Goal: Information Seeking & Learning: Compare options

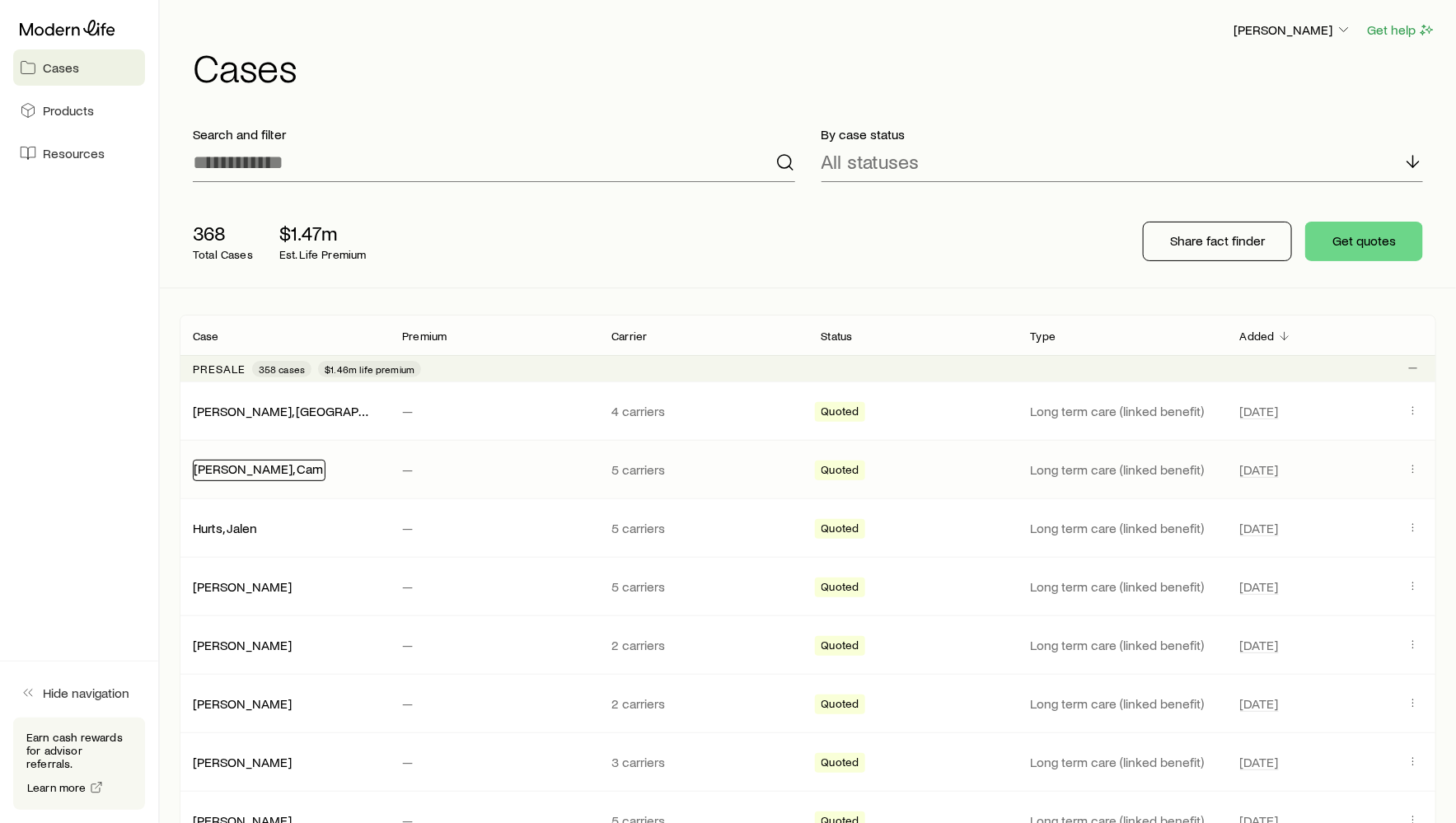
click at [224, 466] on link "[PERSON_NAME], Cam" at bounding box center [258, 468] width 130 height 16
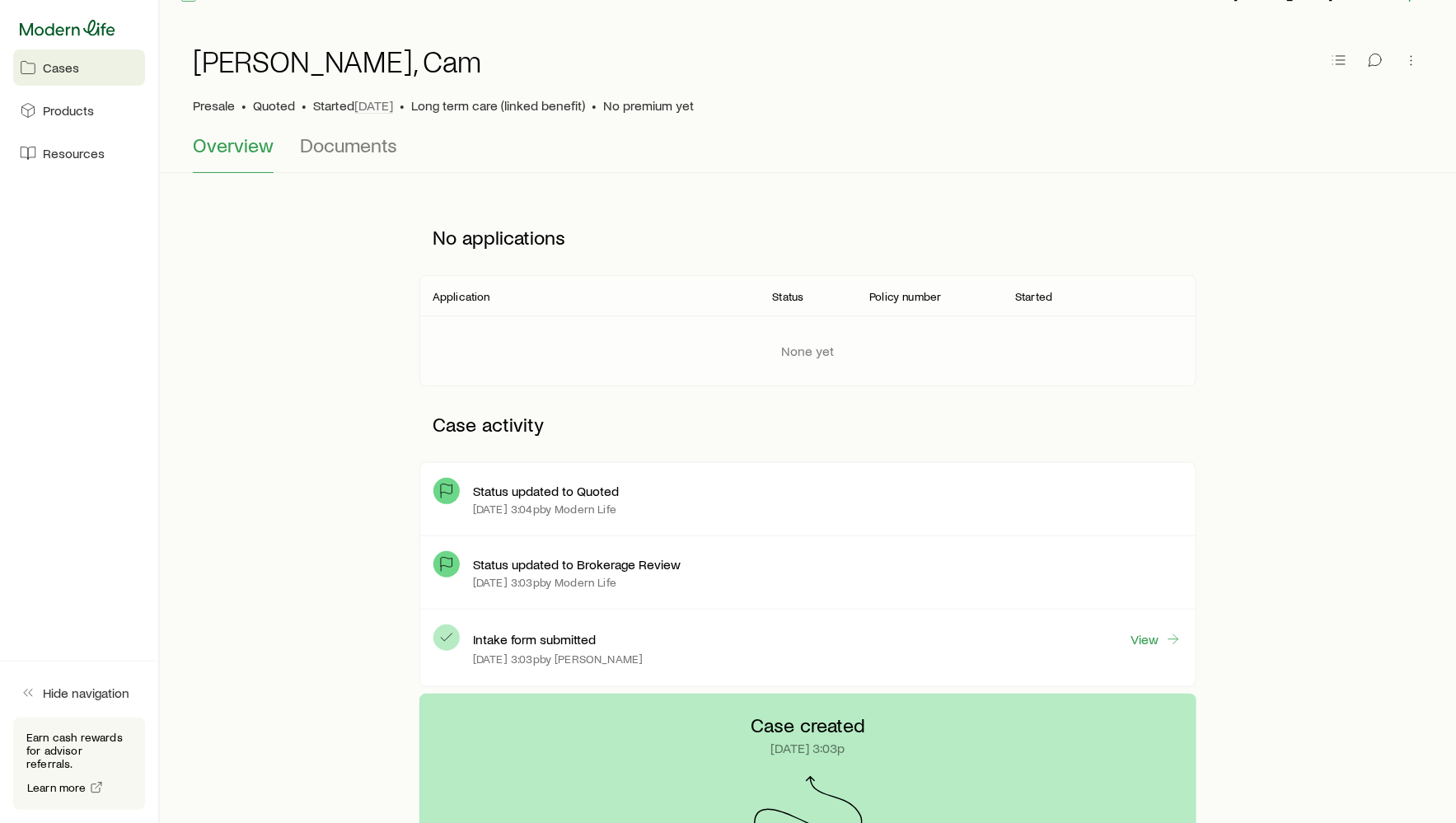
scroll to position [38, 0]
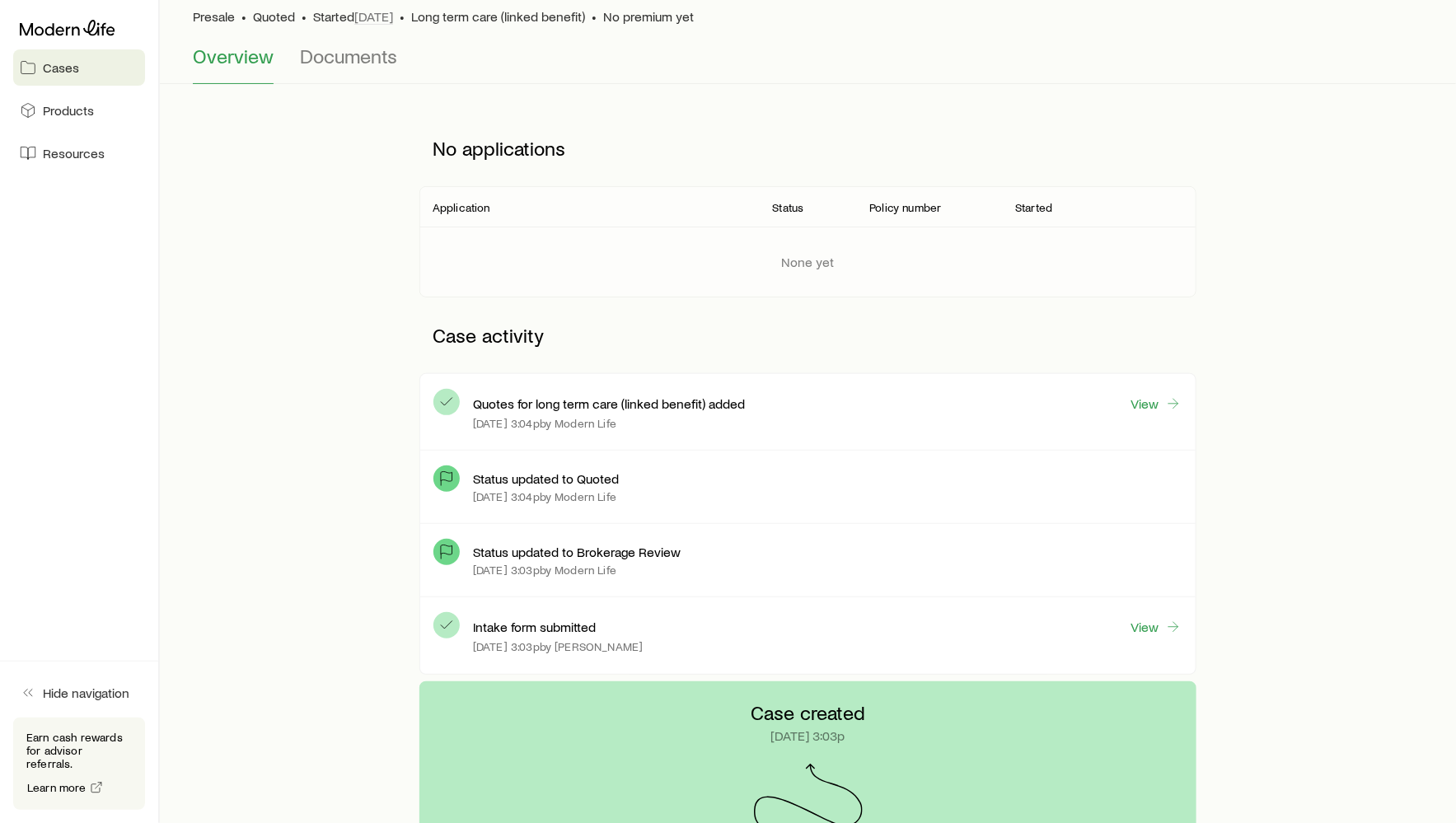
scroll to position [145, 0]
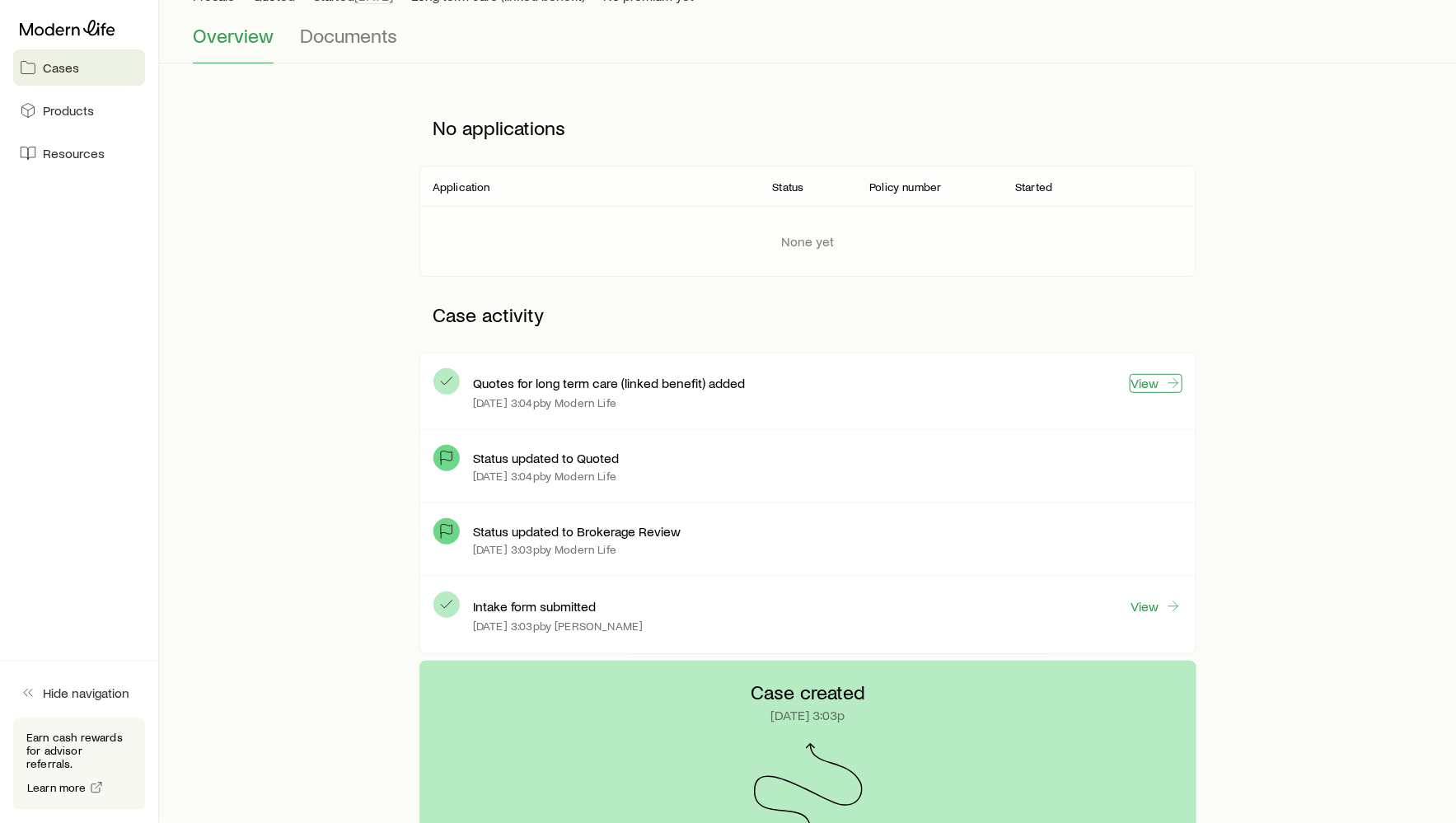
click at [1142, 388] on link "View" at bounding box center [1156, 383] width 53 height 19
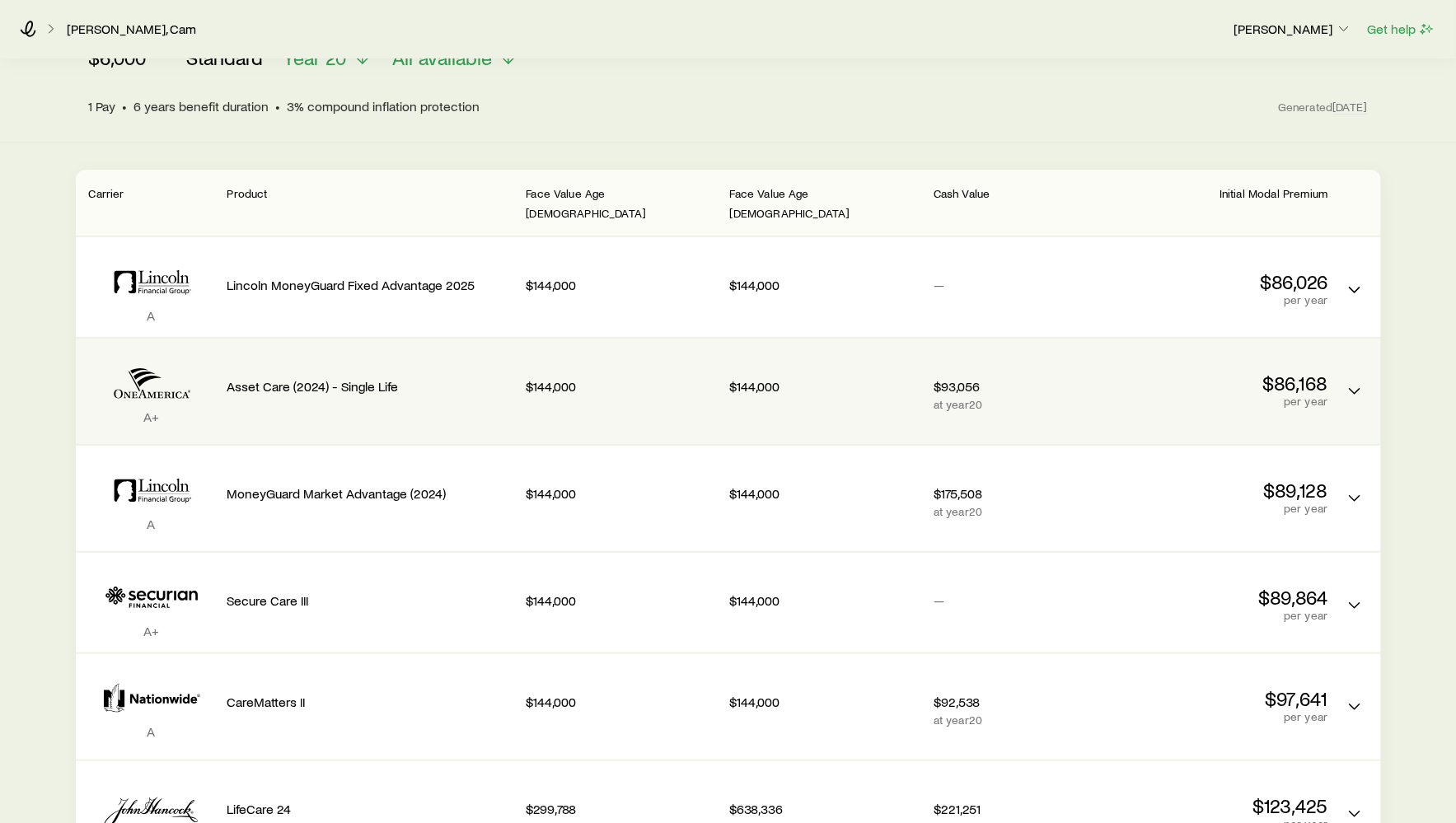
scroll to position [236, 0]
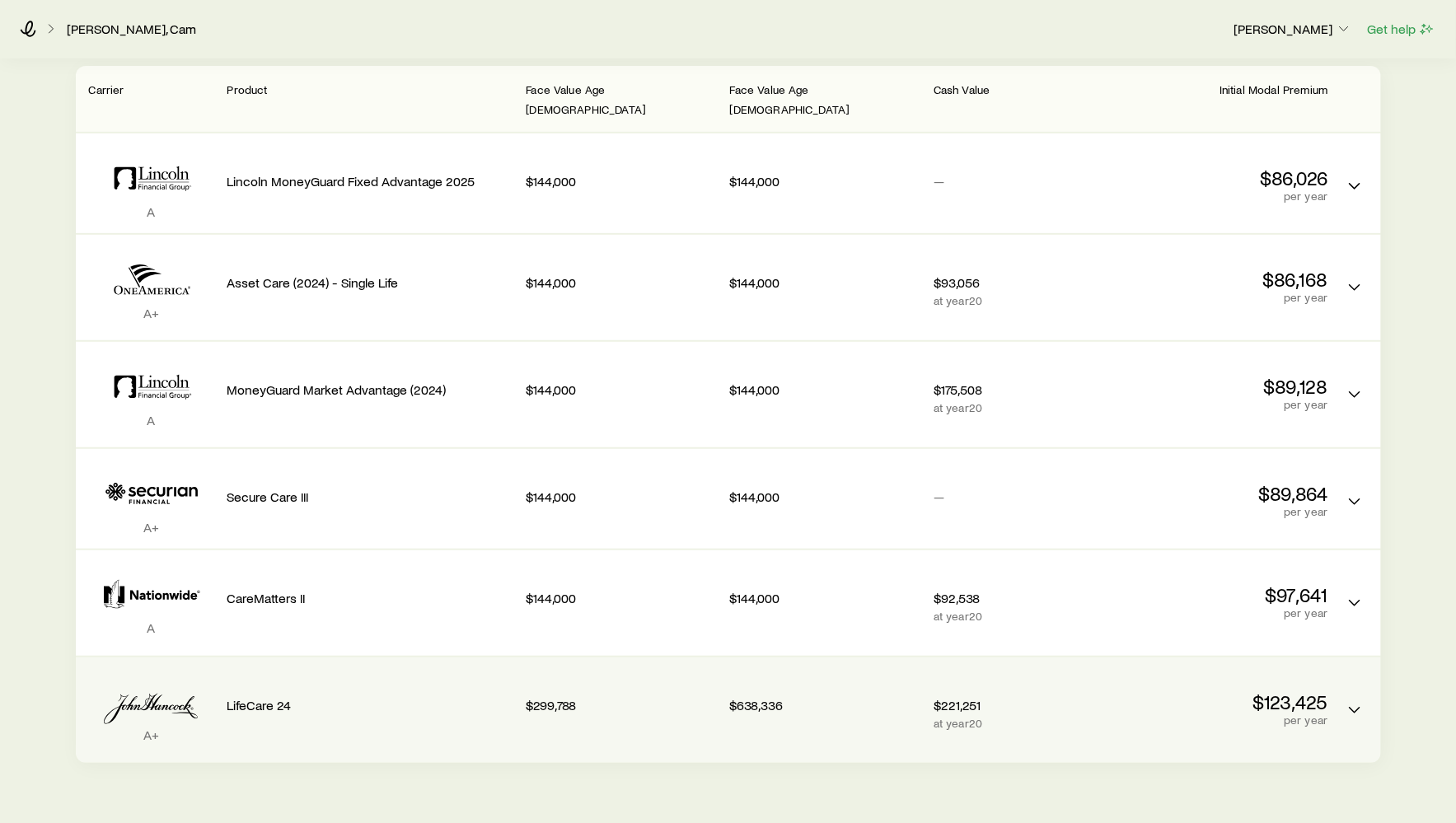
click at [345, 697] on p "LifeCare 24" at bounding box center [371, 705] width 286 height 17
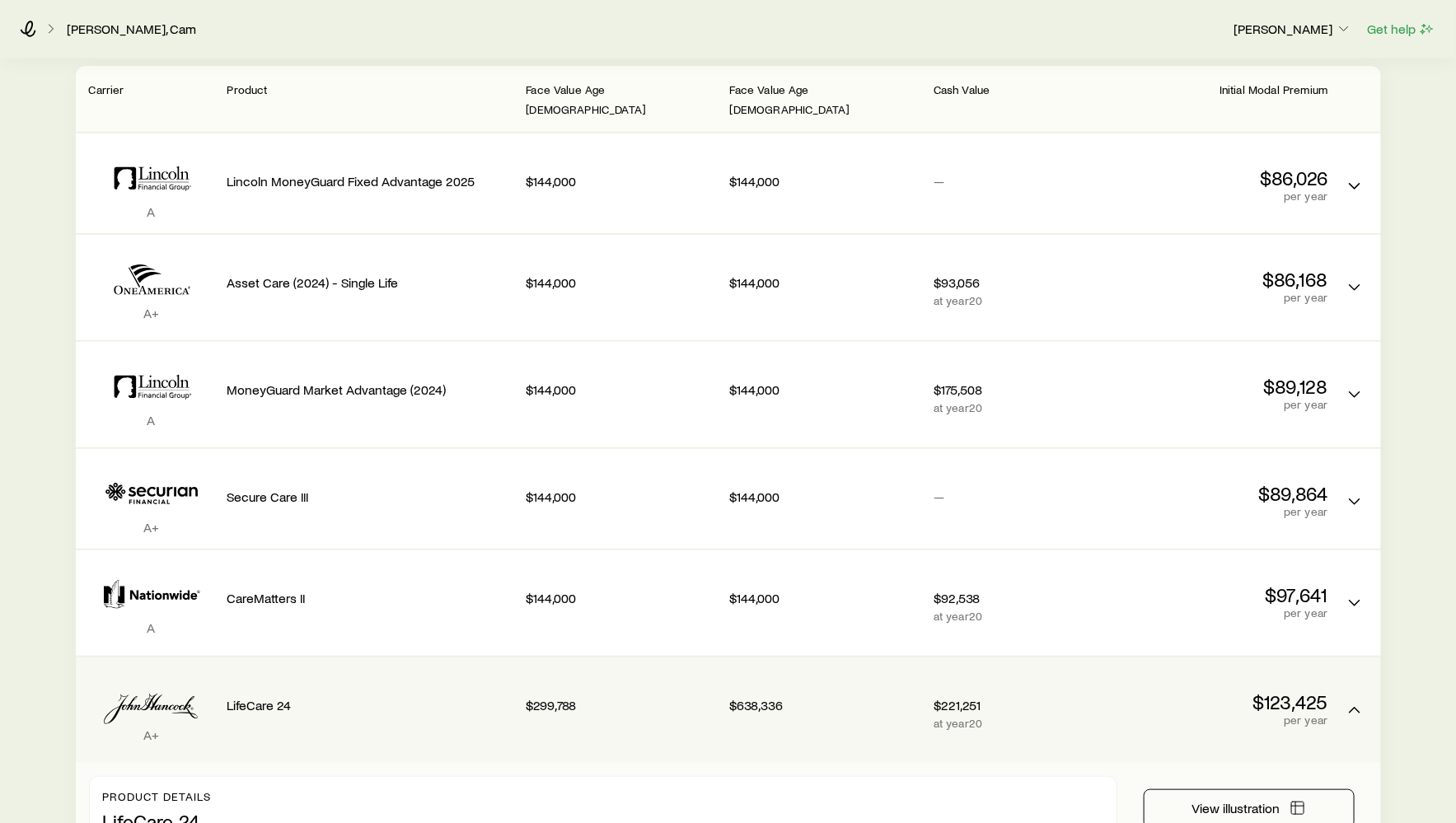
scroll to position [404, 0]
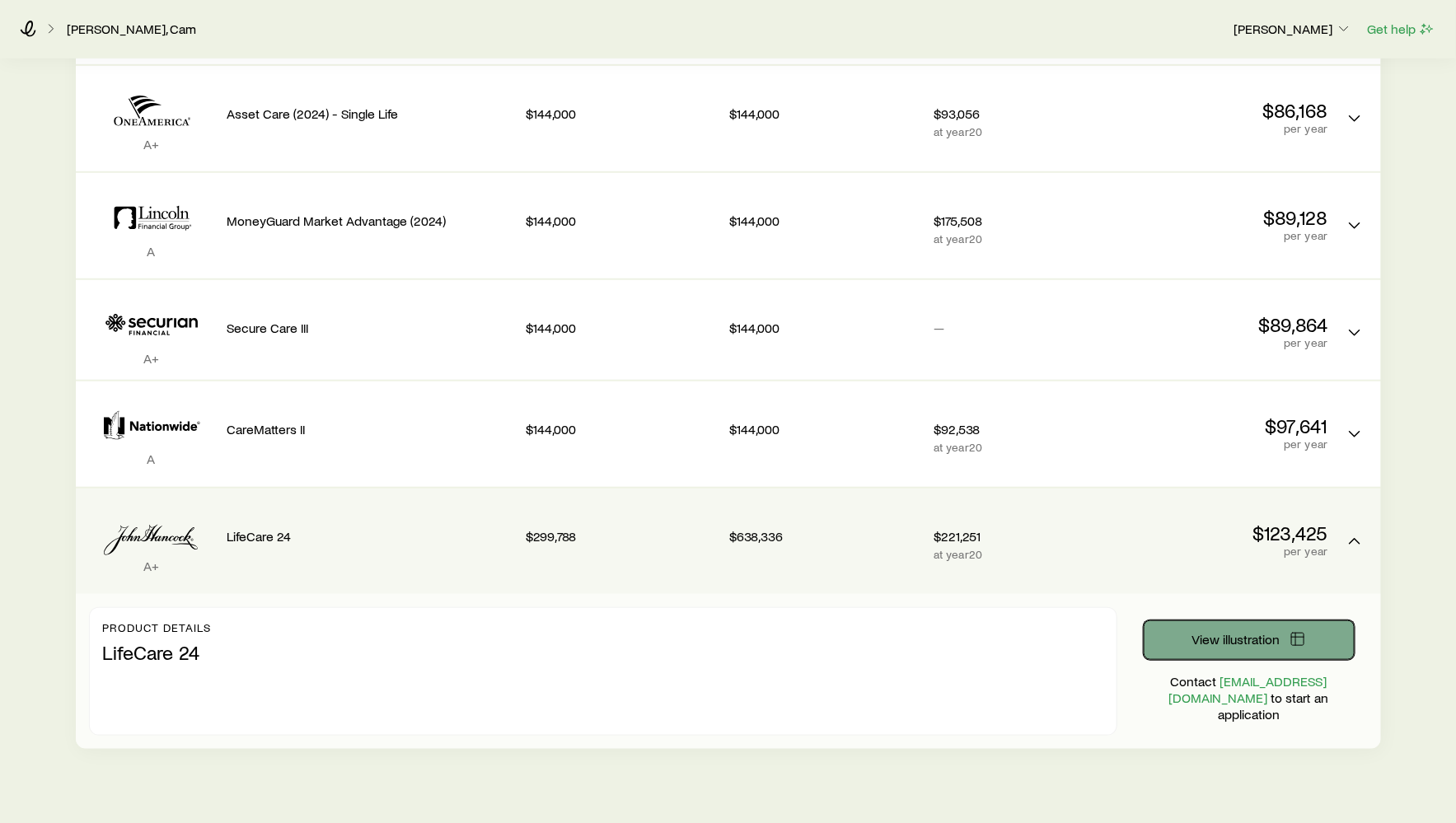
click at [1165, 620] on button "View illustration" at bounding box center [1249, 639] width 211 height 39
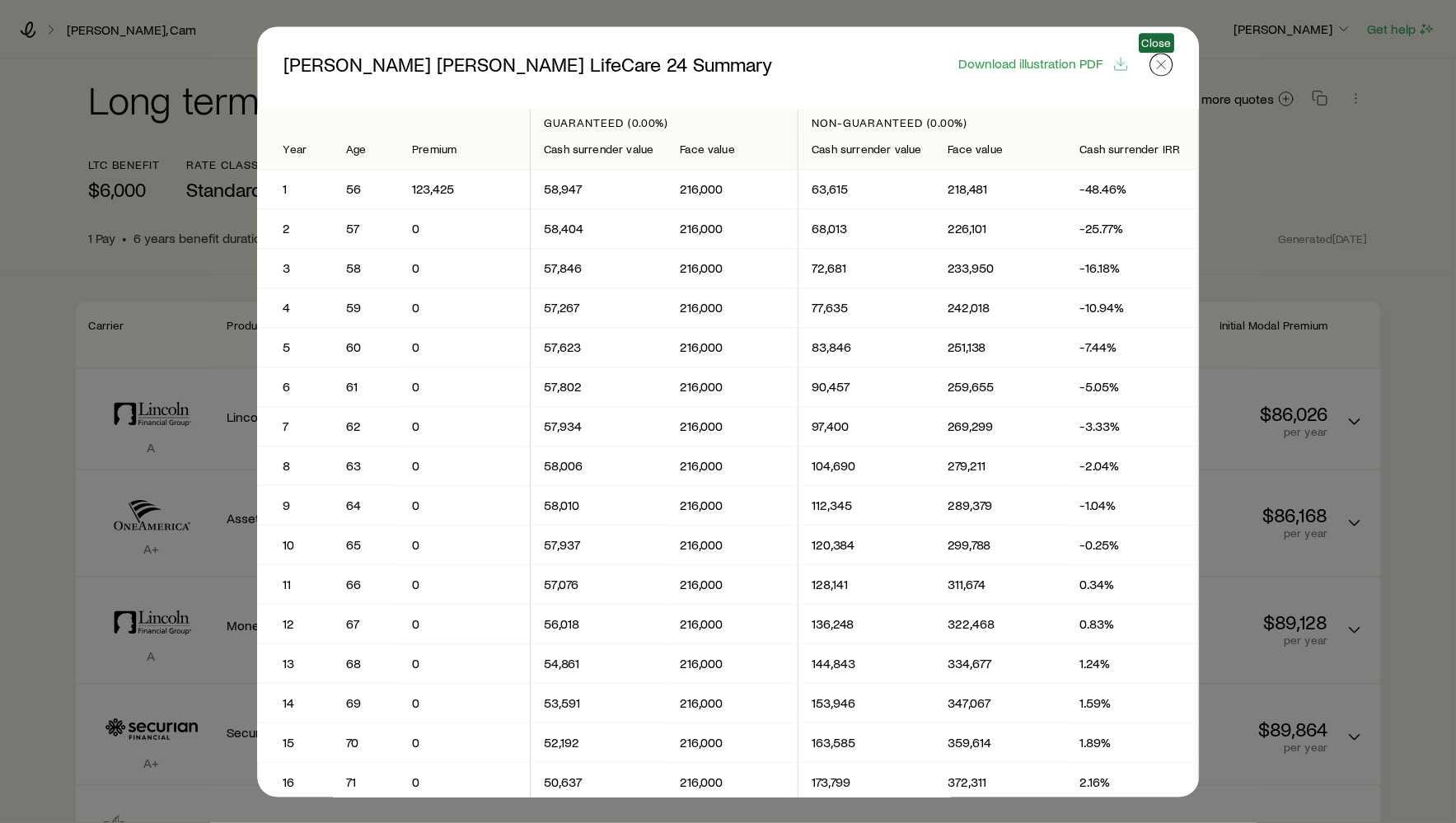
click at [1162, 67] on line "button" at bounding box center [1161, 64] width 8 height 8
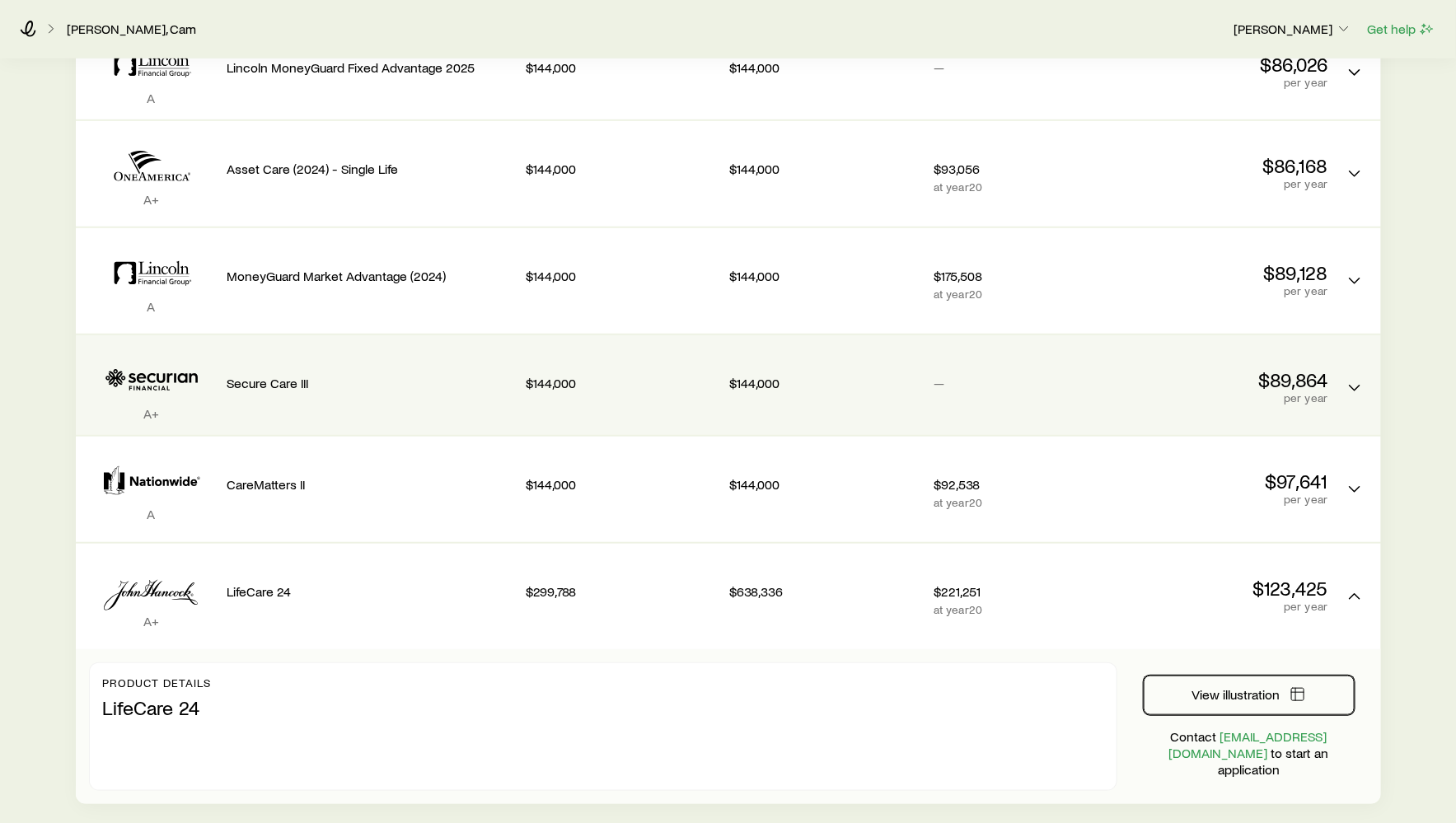
scroll to position [404, 0]
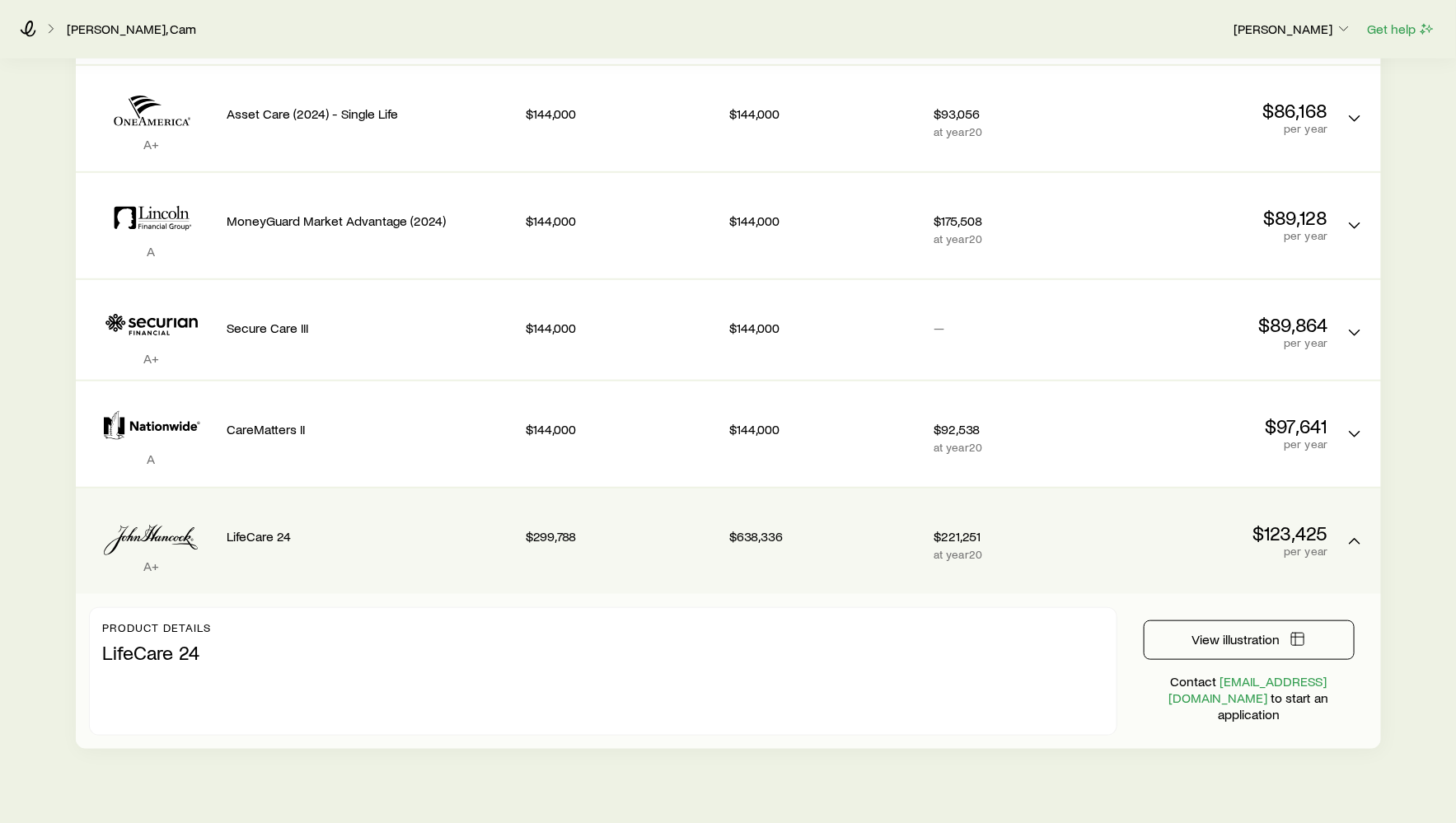
click at [247, 634] on p "LifeCare 24" at bounding box center [604, 649] width 1000 height 30
click at [263, 527] on div "LifeCare 24" at bounding box center [371, 532] width 286 height 62
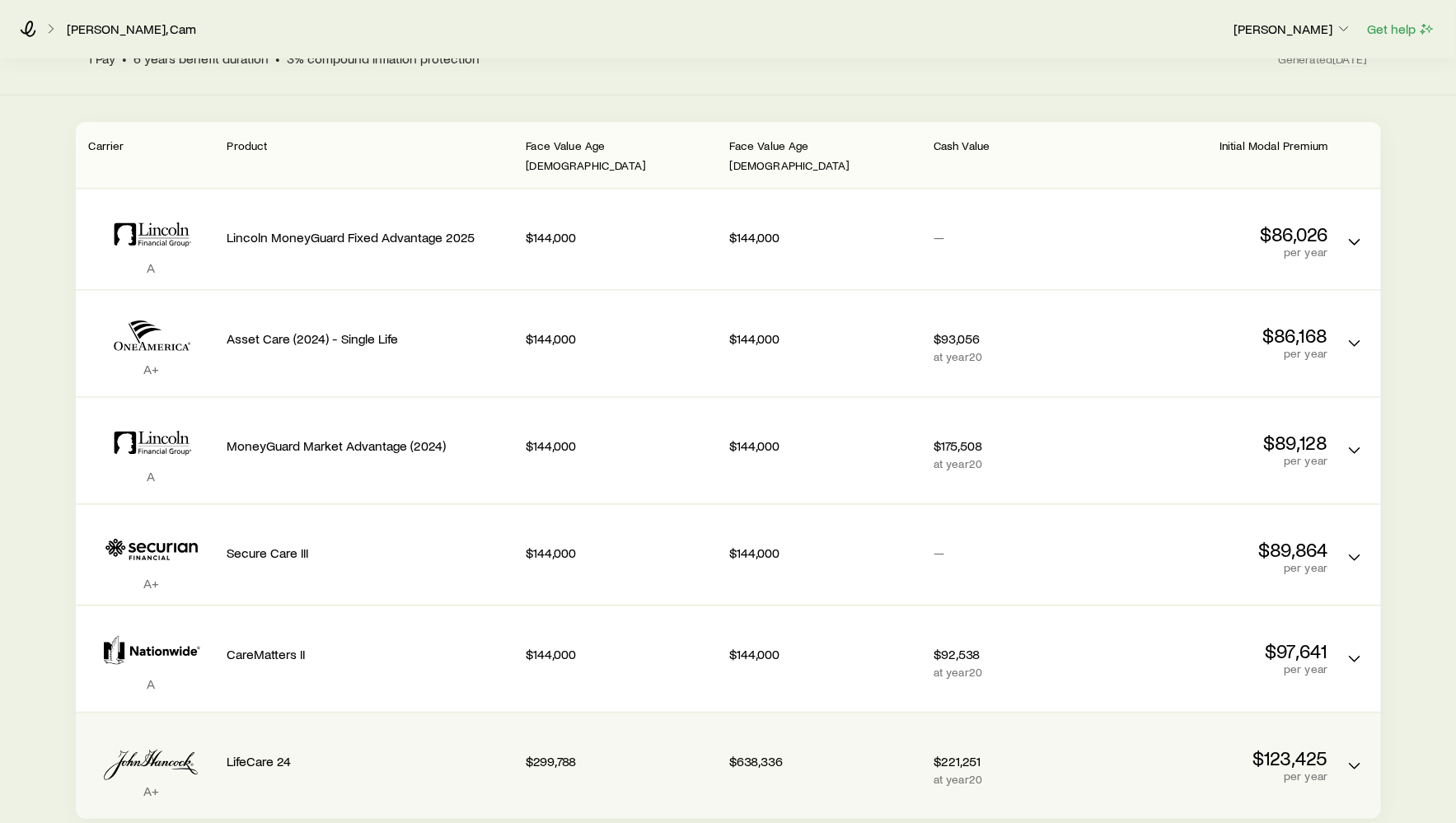
scroll to position [174, 0]
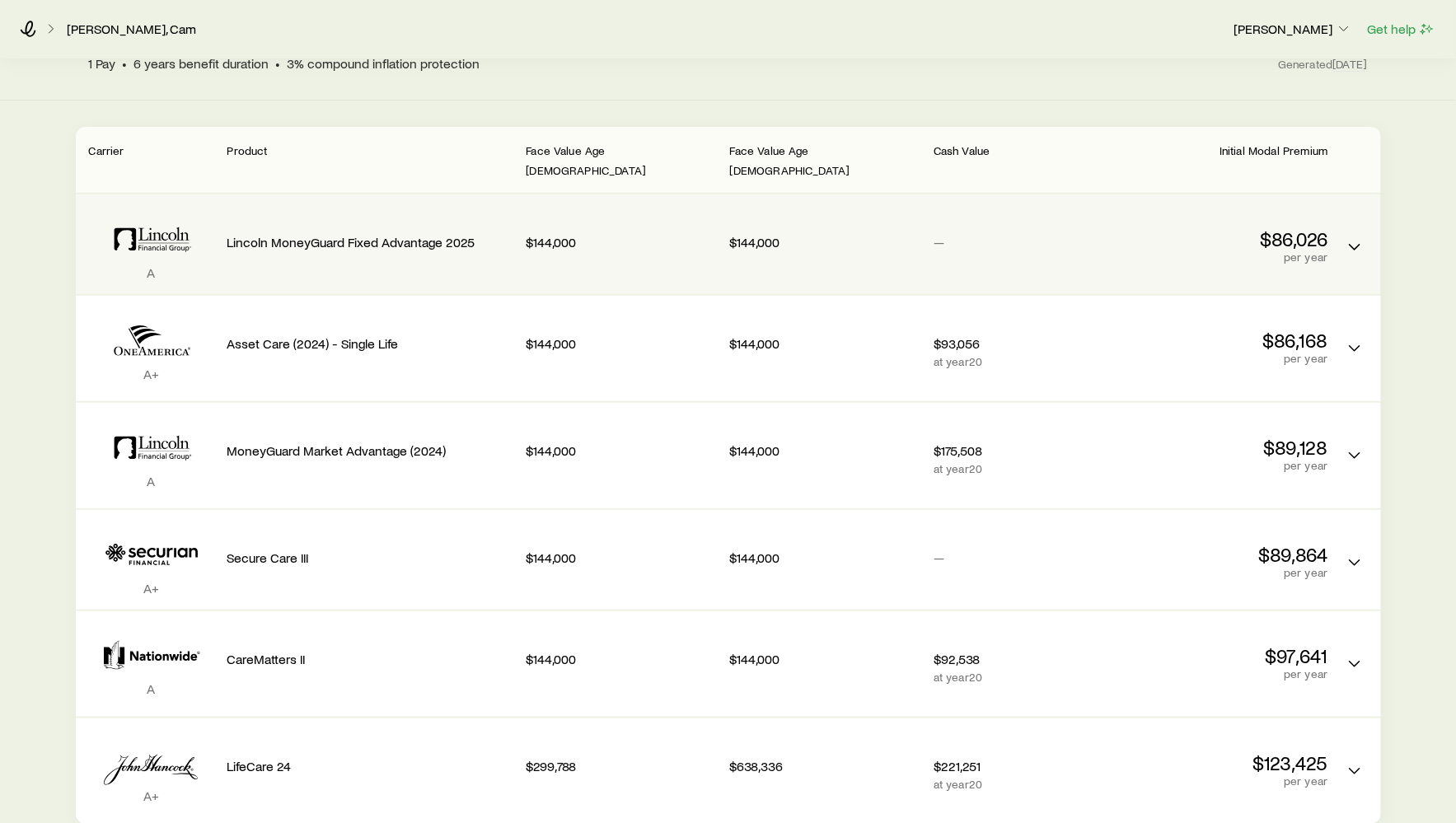
click at [281, 234] on p "Lincoln MoneyGuard Fixed Advantage 2025" at bounding box center [371, 242] width 286 height 17
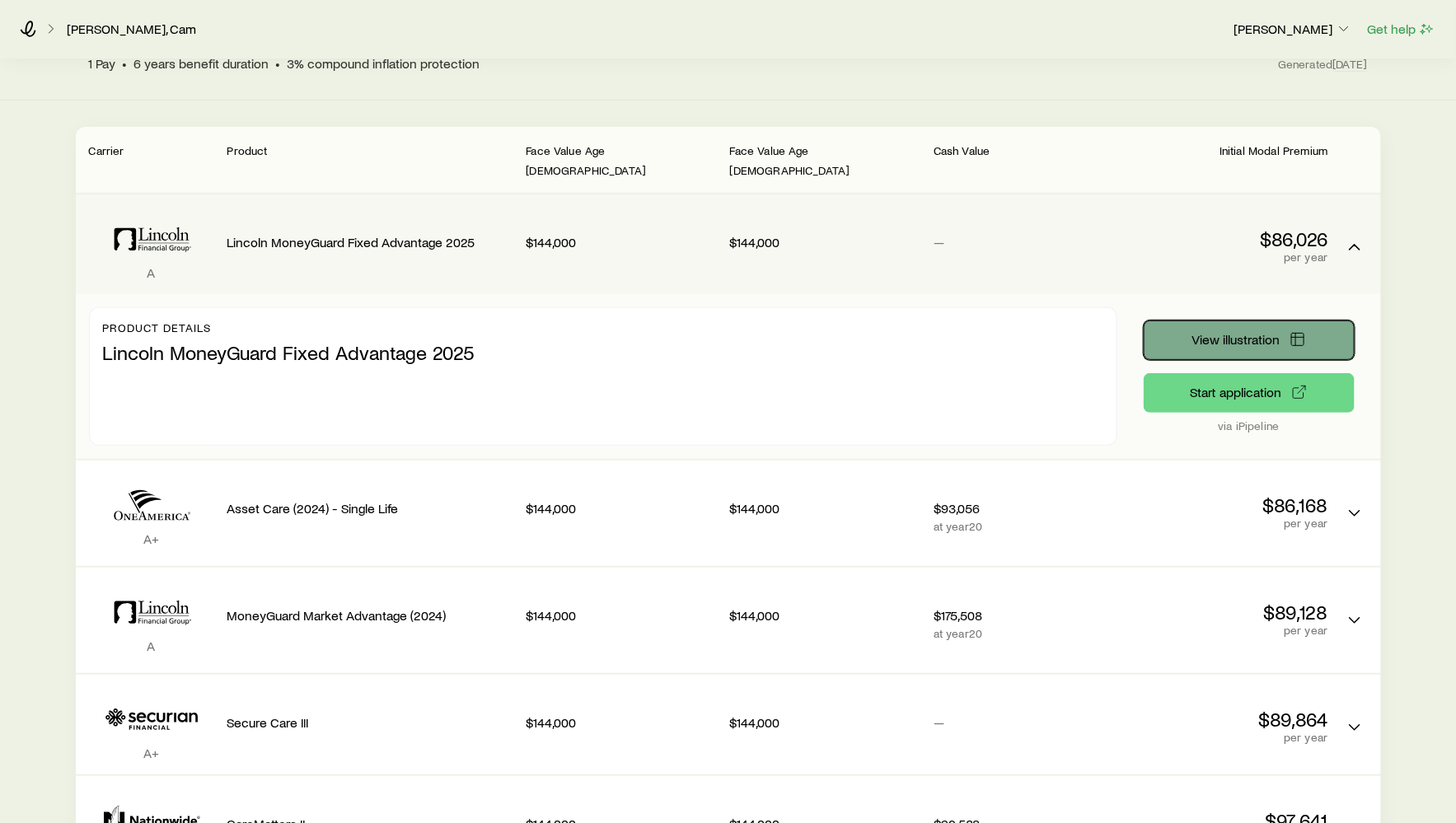
click at [1189, 336] on button "View illustration" at bounding box center [1249, 340] width 211 height 39
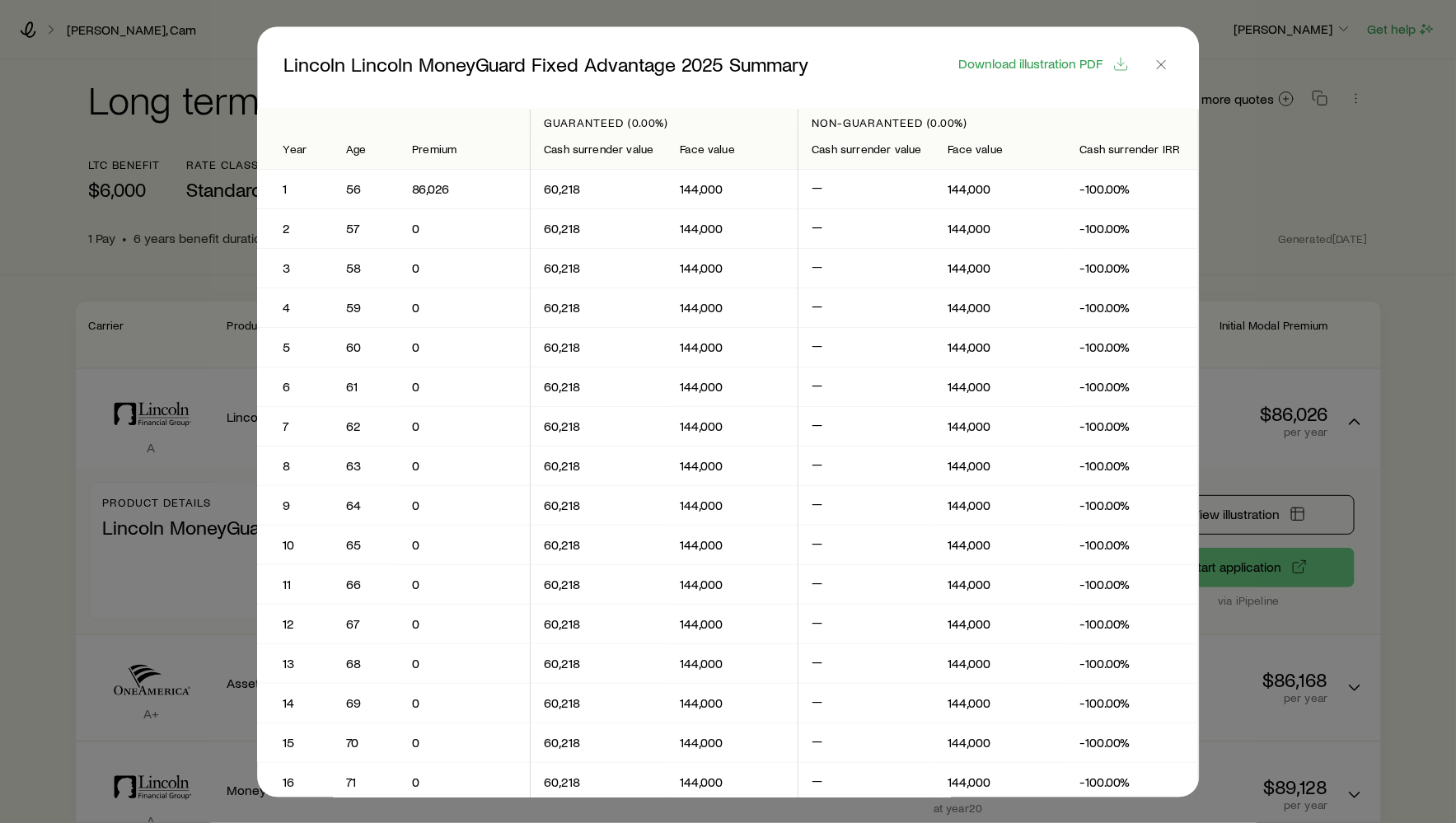
scroll to position [0, 0]
click at [1162, 71] on icon "button" at bounding box center [1161, 64] width 17 height 17
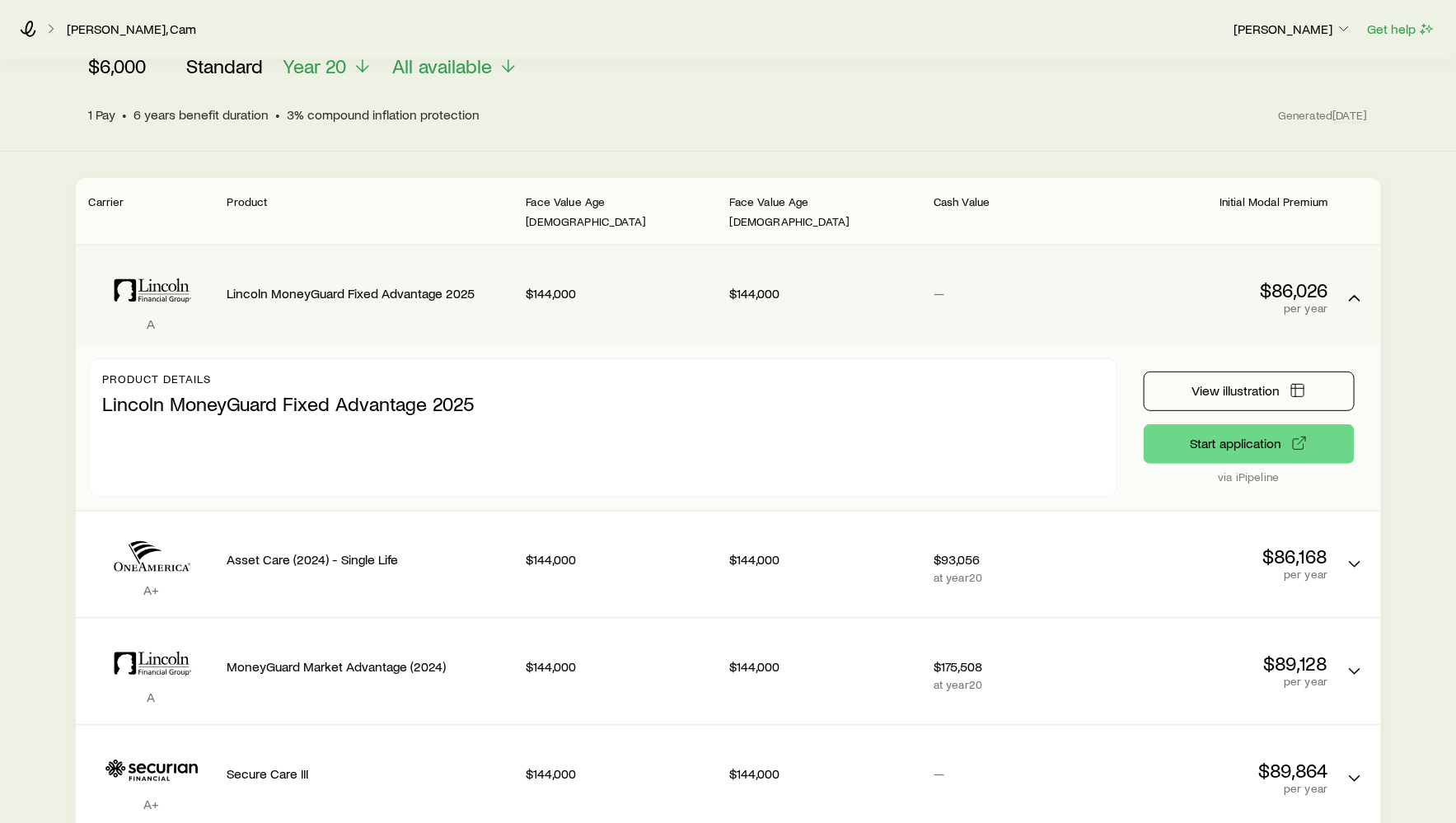
click at [388, 258] on div "Lincoln MoneyGuard Fixed Advantage 2025" at bounding box center [371, 289] width 286 height 62
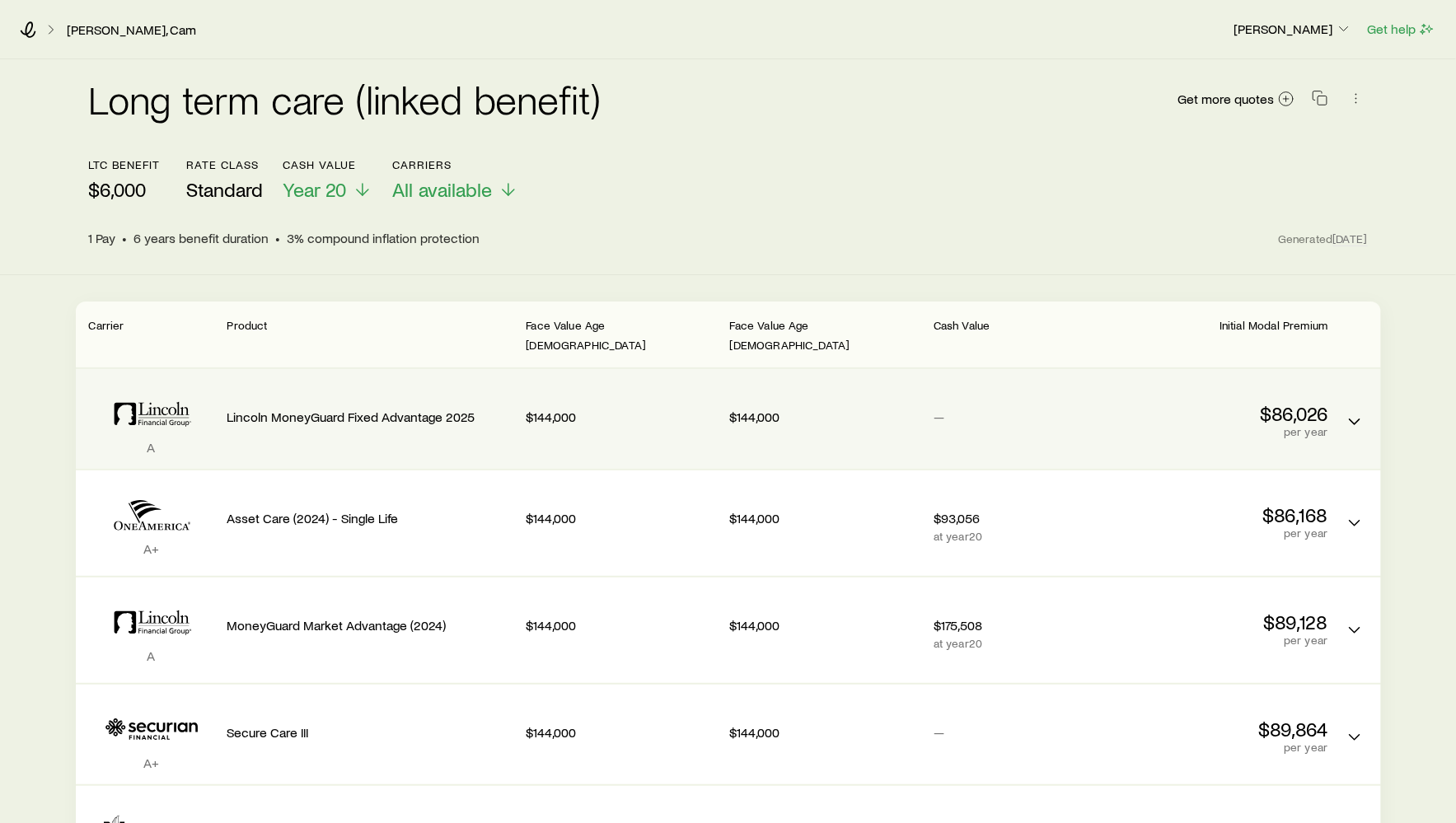
click at [410, 413] on div "Lincoln MoneyGuard Fixed Advantage 2025" at bounding box center [371, 413] width 286 height 62
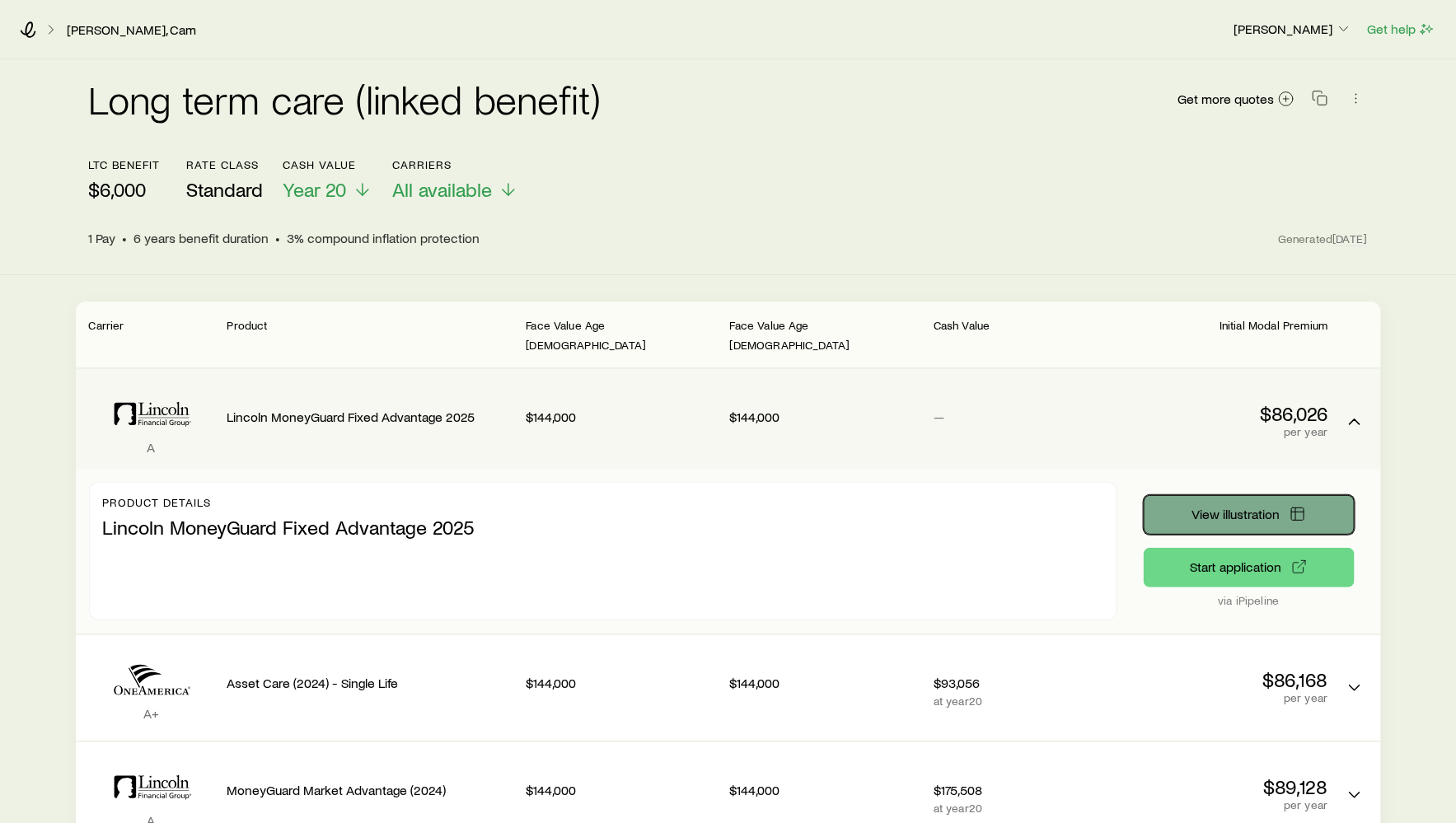
click at [1188, 495] on button "View illustration" at bounding box center [1249, 514] width 211 height 39
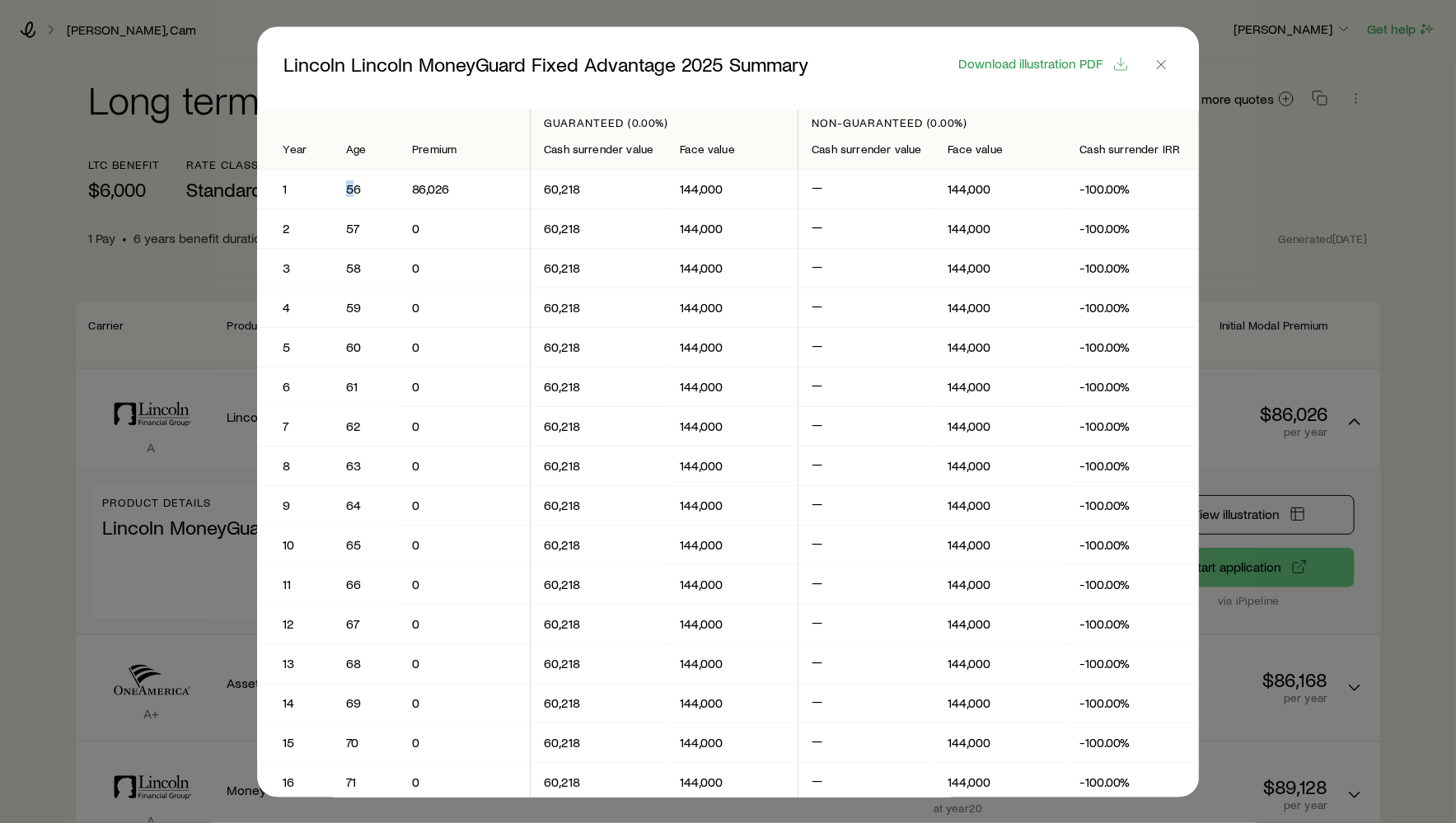
drag, startPoint x: 348, startPoint y: 190, endPoint x: 367, endPoint y: 190, distance: 19.0
click at [367, 190] on p "56" at bounding box center [366, 189] width 39 height 17
click at [1156, 68] on icon "button" at bounding box center [1161, 64] width 17 height 17
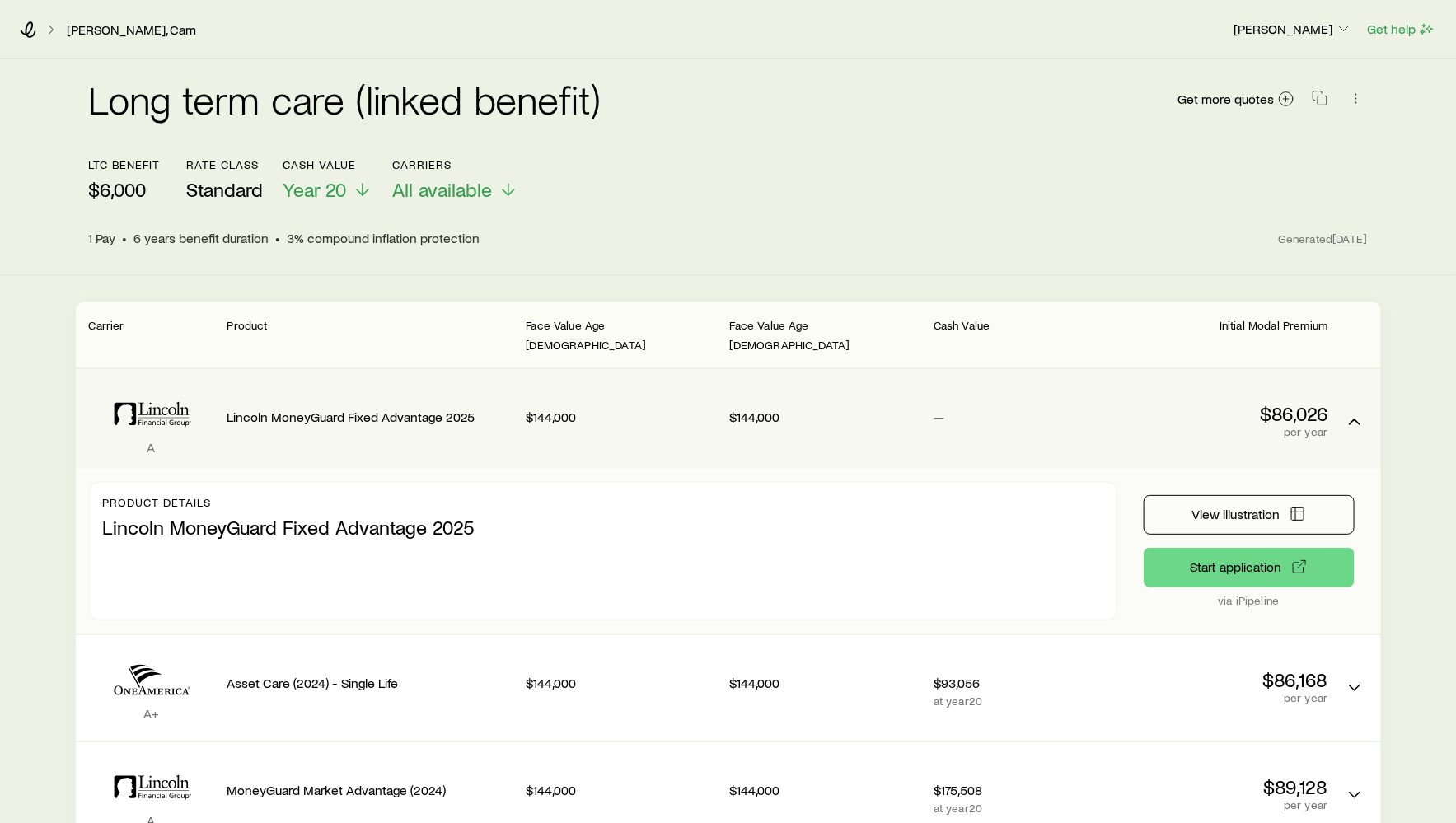
click at [251, 413] on div "Lincoln MoneyGuard Fixed Advantage 2025" at bounding box center [371, 413] width 286 height 62
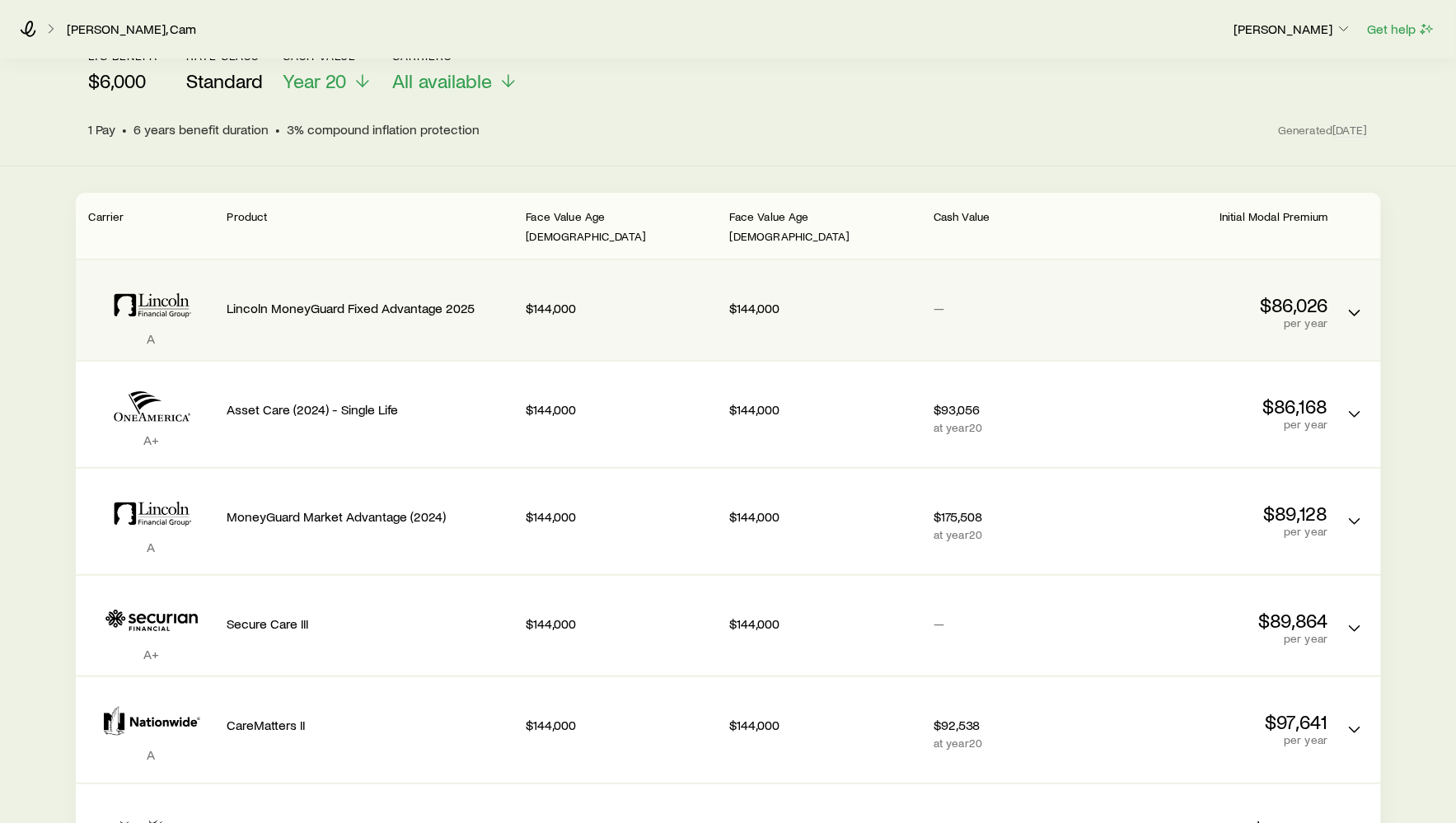
scroll to position [266, 0]
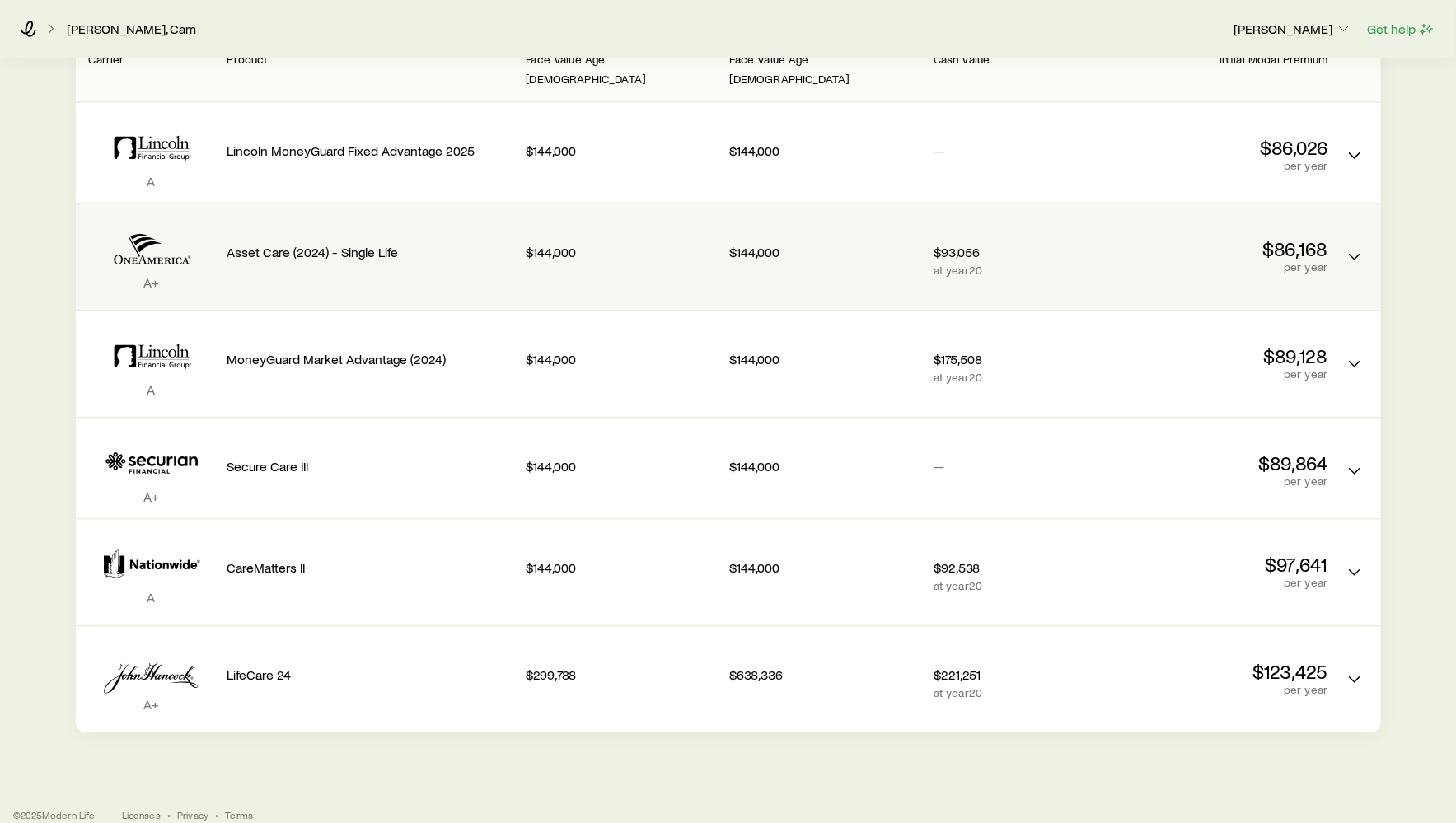
click at [213, 245] on icon "LTC linked benefit quotes" at bounding box center [152, 249] width 125 height 50
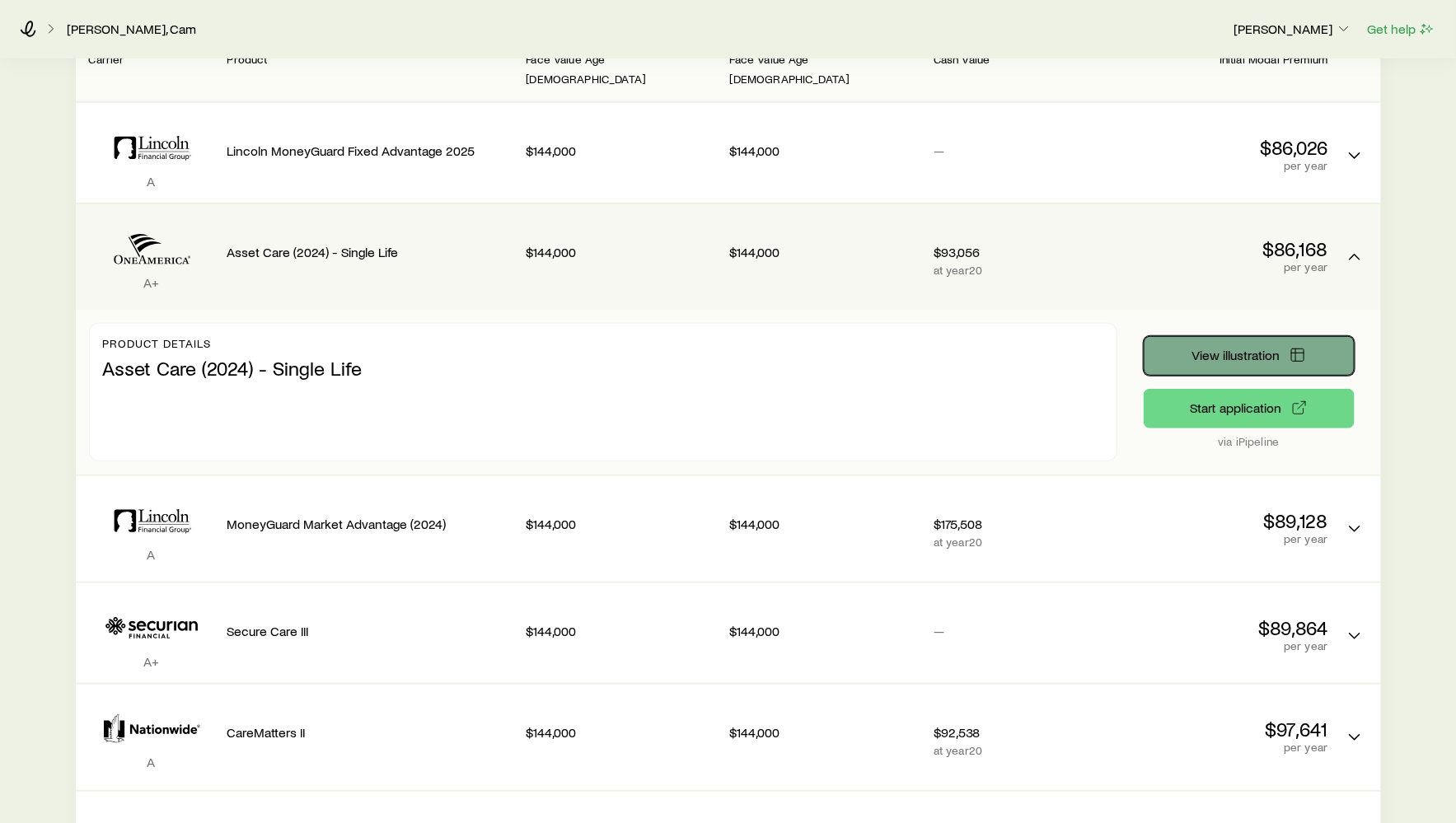
click at [1227, 353] on button "View illustration" at bounding box center [1249, 355] width 211 height 39
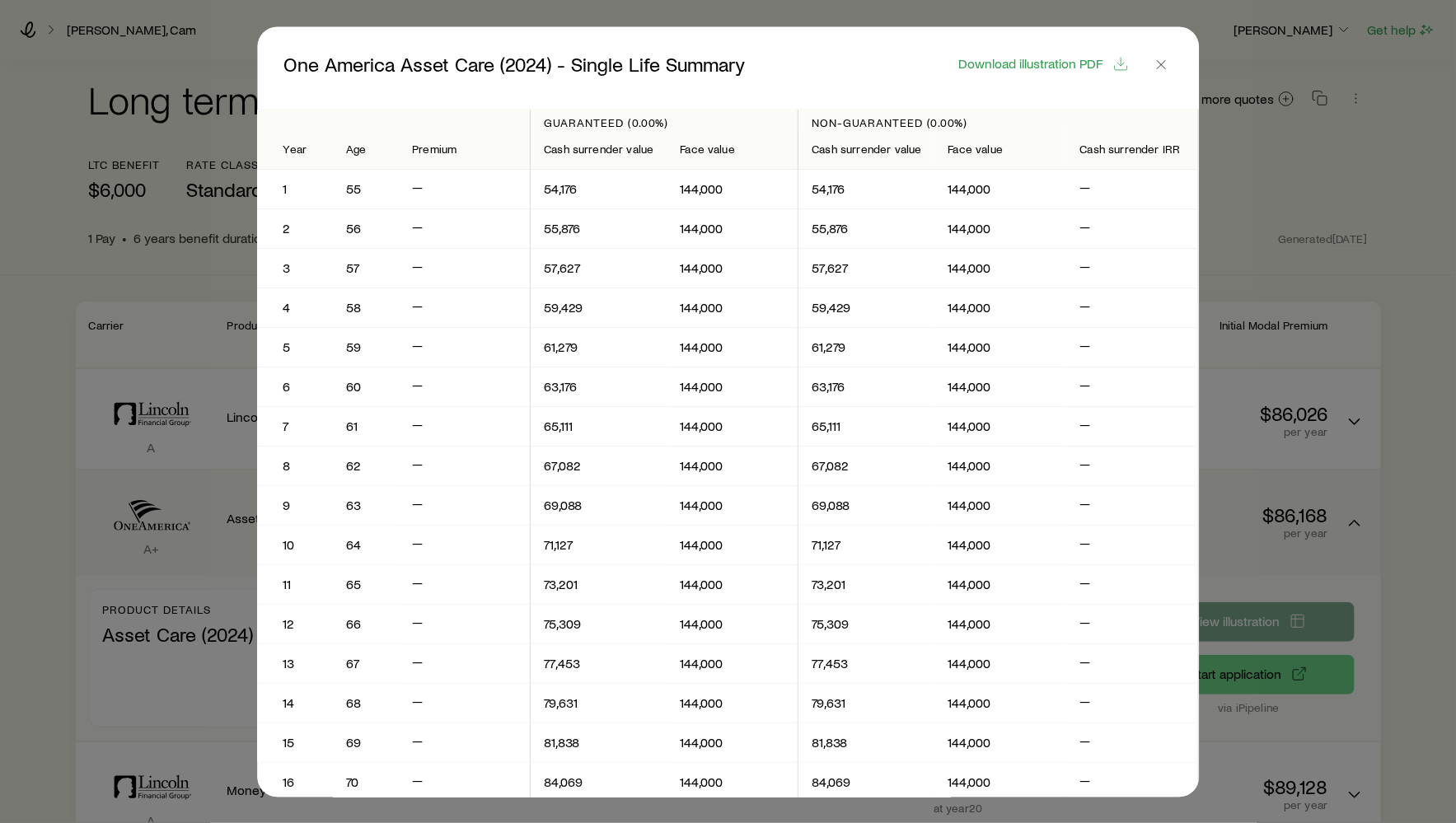
scroll to position [0, 0]
click at [352, 193] on p "55" at bounding box center [366, 189] width 39 height 17
click at [1158, 67] on icon "button" at bounding box center [1161, 64] width 17 height 17
